Goal: Task Accomplishment & Management: Manage account settings

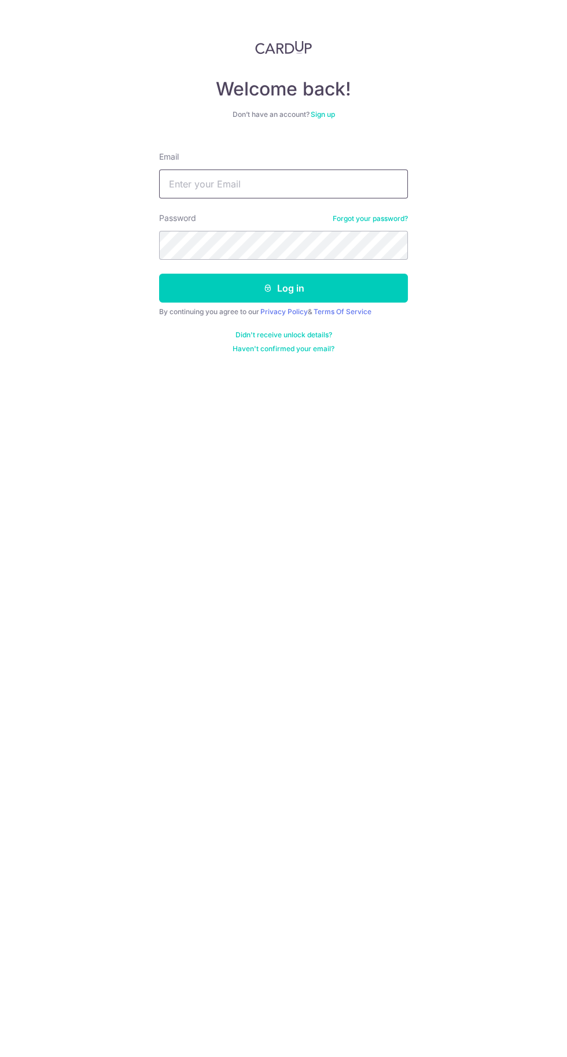
click at [366, 178] on input "Email" at bounding box center [283, 184] width 249 height 29
type input "[EMAIL_ADDRESS][DOMAIN_NAME]"
click at [159, 274] on button "Log in" at bounding box center [283, 288] width 249 height 29
click at [391, 281] on button "Log in" at bounding box center [283, 288] width 249 height 29
